Goal: Information Seeking & Learning: Learn about a topic

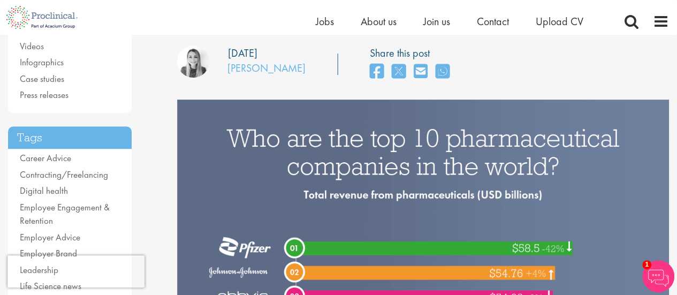
scroll to position [107, 0]
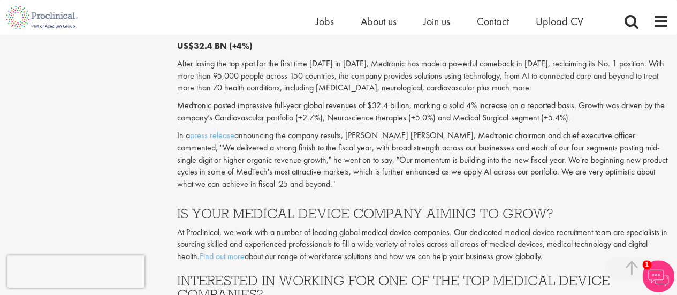
scroll to position [3051, 0]
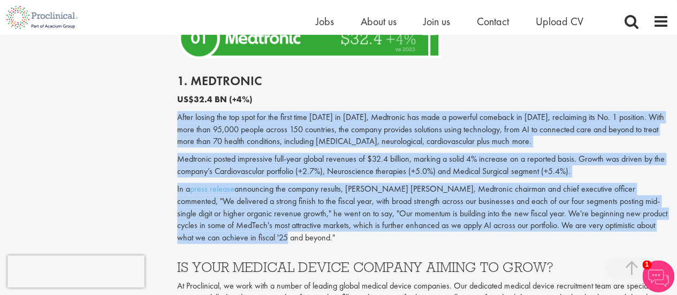
drag, startPoint x: 203, startPoint y: 160, endPoint x: 240, endPoint y: 249, distance: 96.5
click at [240, 249] on div "1. Medtronic US$32.4 BN (+4%) After losing the top spot for the first time [DAT…" at bounding box center [423, 156] width 508 height 186
copy div "After losing the top spot for the first time in five years in 2023, Medtronic h…"
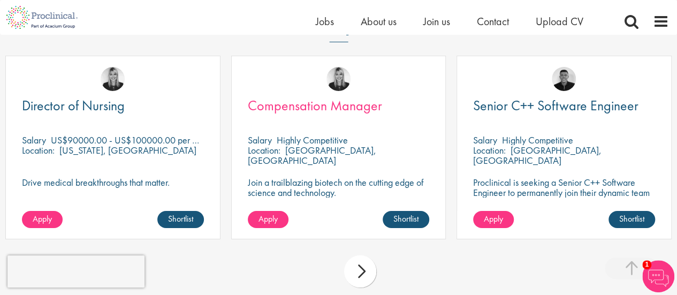
scroll to position [3854, 0]
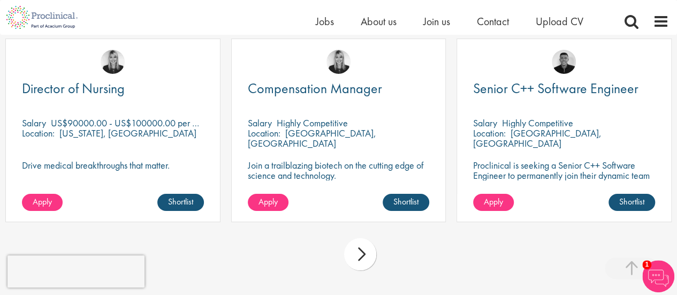
click at [361, 267] on div "next" at bounding box center [360, 254] width 32 height 32
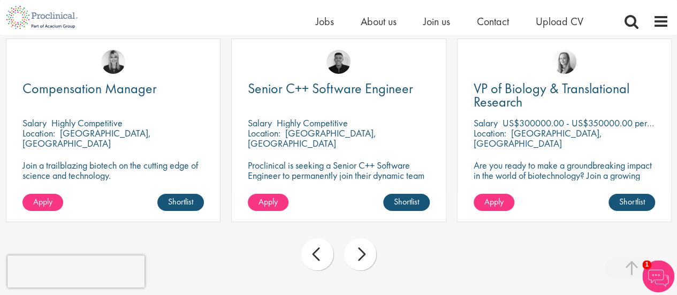
click at [366, 269] on div "next" at bounding box center [360, 254] width 32 height 32
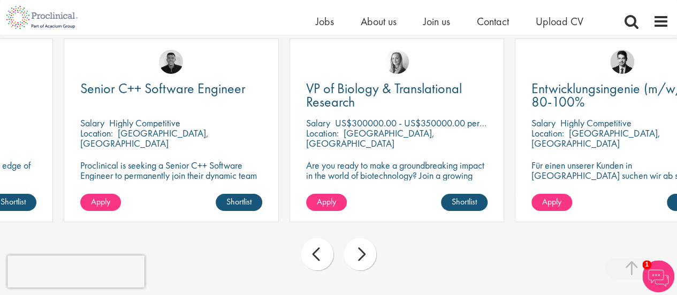
drag, startPoint x: 474, startPoint y: 135, endPoint x: 520, endPoint y: 138, distance: 46.1
click at [532, 129] on span "Salary" at bounding box center [544, 123] width 24 height 12
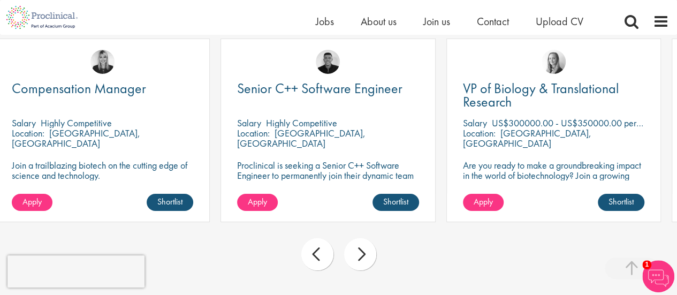
drag, startPoint x: 496, startPoint y: 135, endPoint x: 484, endPoint y: 134, distance: 11.8
click at [484, 129] on span "Salary" at bounding box center [475, 123] width 24 height 12
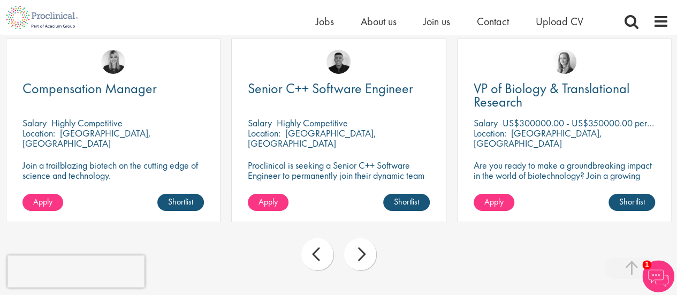
click at [478, 129] on span "Salary" at bounding box center [486, 123] width 24 height 12
click at [648, 211] on link "Shortlist" at bounding box center [632, 202] width 47 height 17
click at [656, 279] on img at bounding box center [658, 276] width 32 height 32
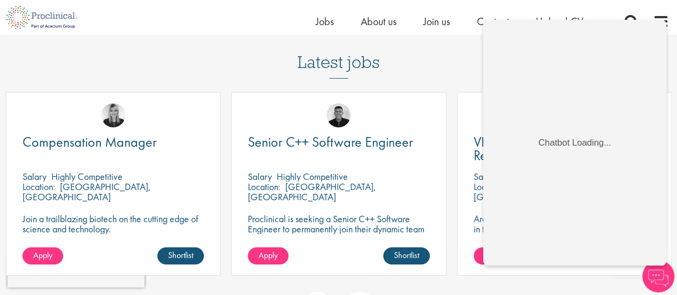
scroll to position [3747, 0]
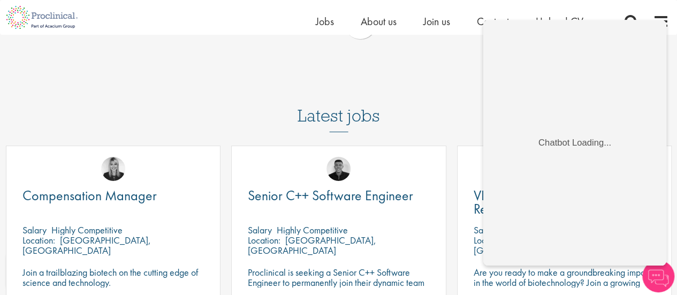
click at [457, 97] on div "Latest jobs Director of Nursing Salary US$90000.00 - US$100000.00 per annum Loc…" at bounding box center [338, 233] width 677 height 307
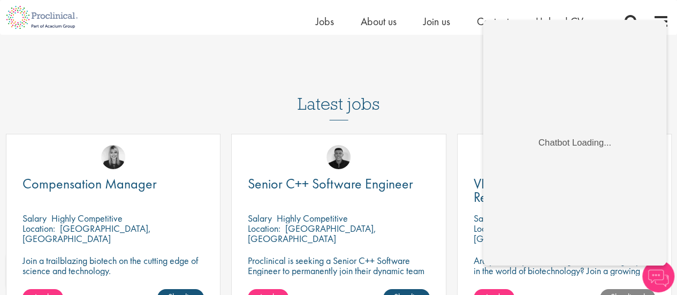
scroll to position [4014, 0]
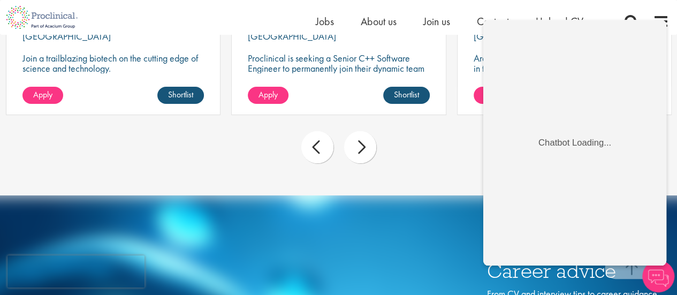
click at [431, 115] on div "Apply Shortlist" at bounding box center [339, 101] width 214 height 28
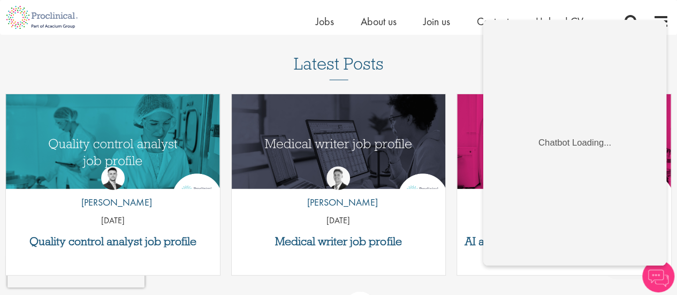
scroll to position [3479, 0]
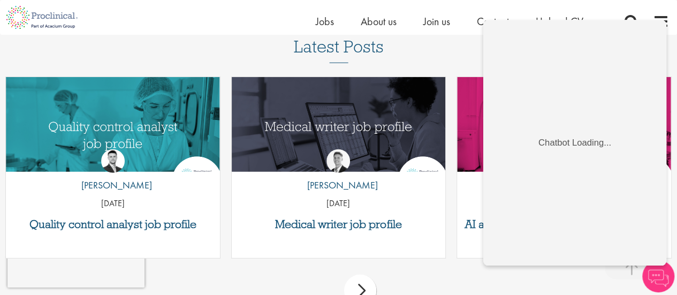
click at [375, 63] on h3 "Latest Posts" at bounding box center [339, 50] width 90 height 26
click at [329, 23] on span "Jobs" at bounding box center [325, 21] width 18 height 14
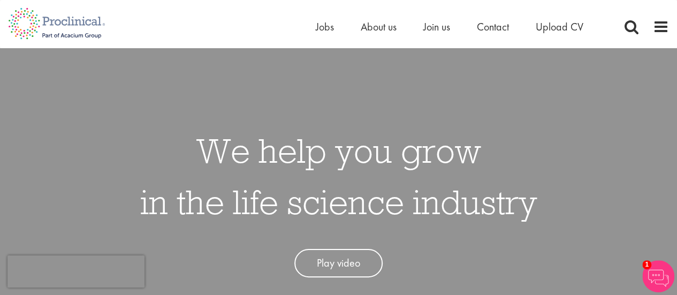
drag, startPoint x: 626, startPoint y: 1, endPoint x: 262, endPoint y: 29, distance: 364.5
click at [262, 29] on div "Home Jobs About us Join us Contact Upload CV" at bounding box center [334, 20] width 669 height 40
